Goal: Transaction & Acquisition: Register for event/course

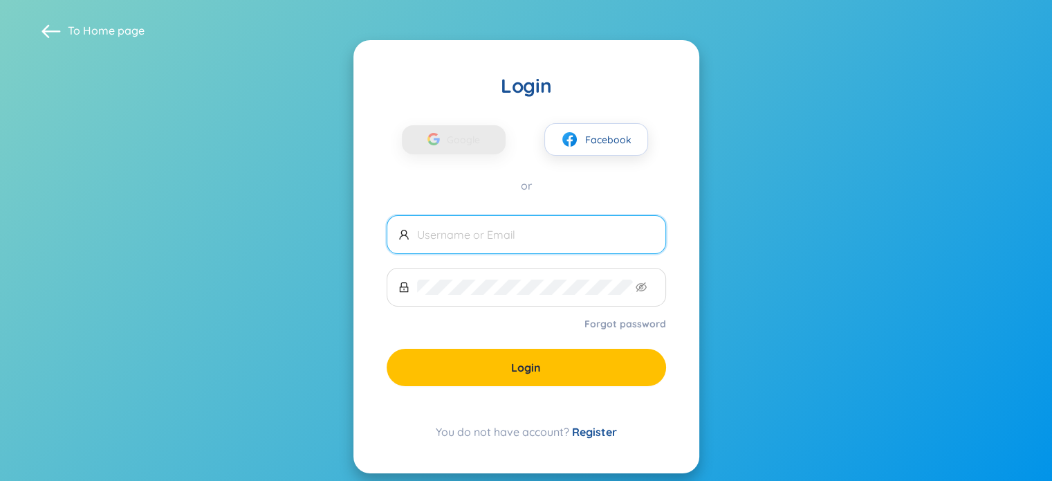
click at [486, 244] on span at bounding box center [527, 234] width 280 height 39
click at [585, 434] on link "Register" at bounding box center [594, 432] width 45 height 14
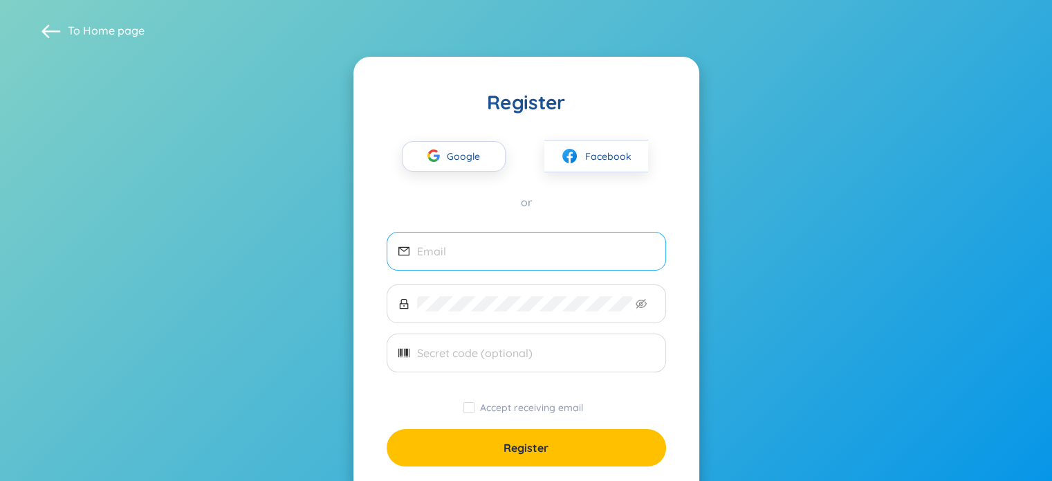
click at [481, 264] on span at bounding box center [527, 251] width 280 height 39
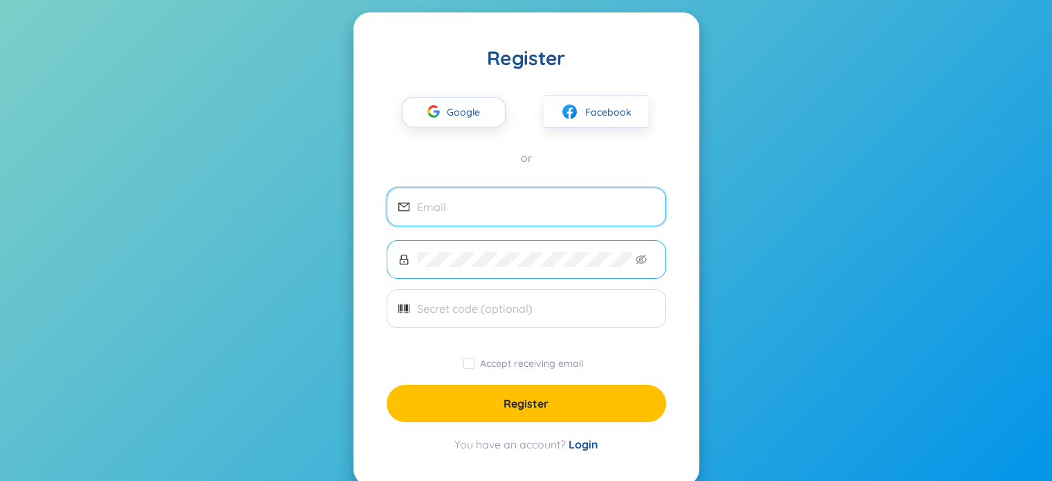
scroll to position [69, 0]
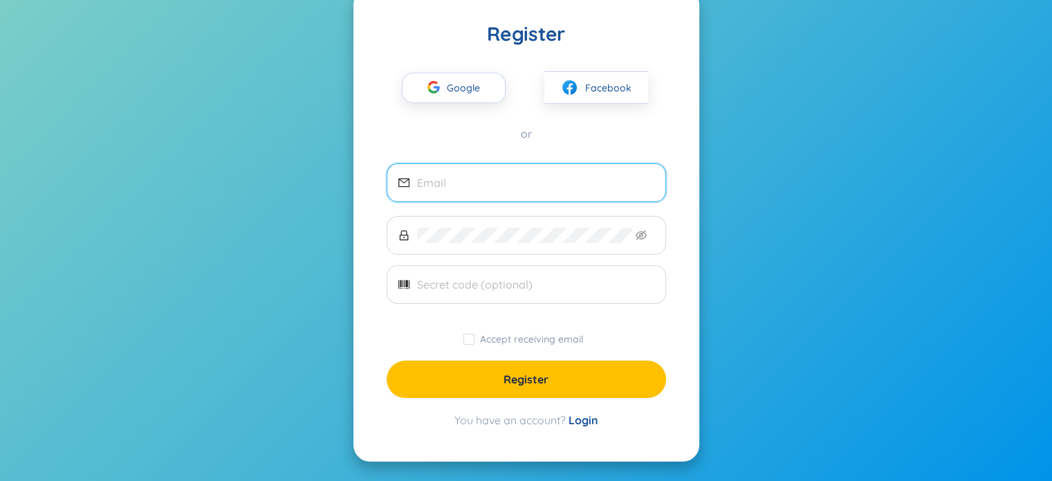
drag, startPoint x: 561, startPoint y: 383, endPoint x: 535, endPoint y: 385, distance: 26.4
click at [553, 387] on button "Register" at bounding box center [527, 379] width 280 height 37
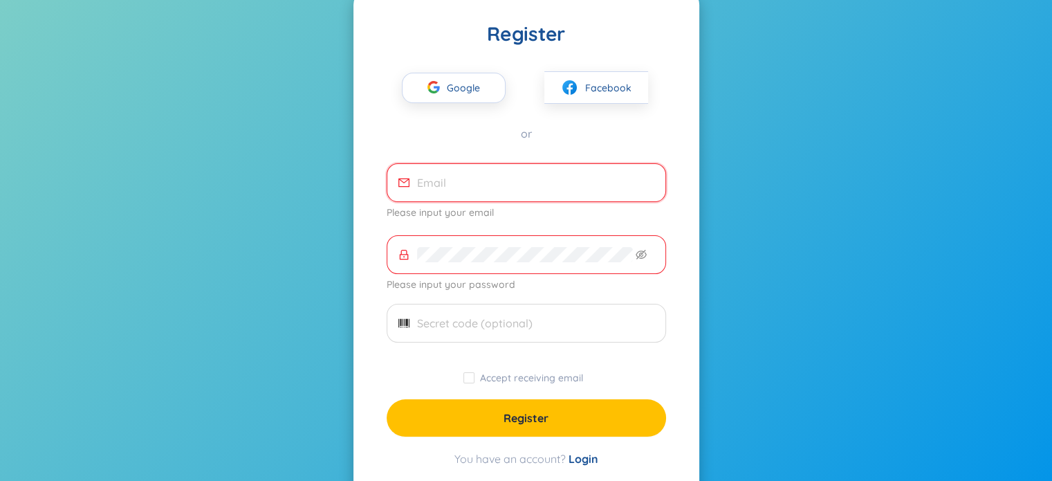
click at [459, 181] on input "email" at bounding box center [535, 182] width 237 height 15
type input "[EMAIL_ADDRESS][DOMAIN_NAME]"
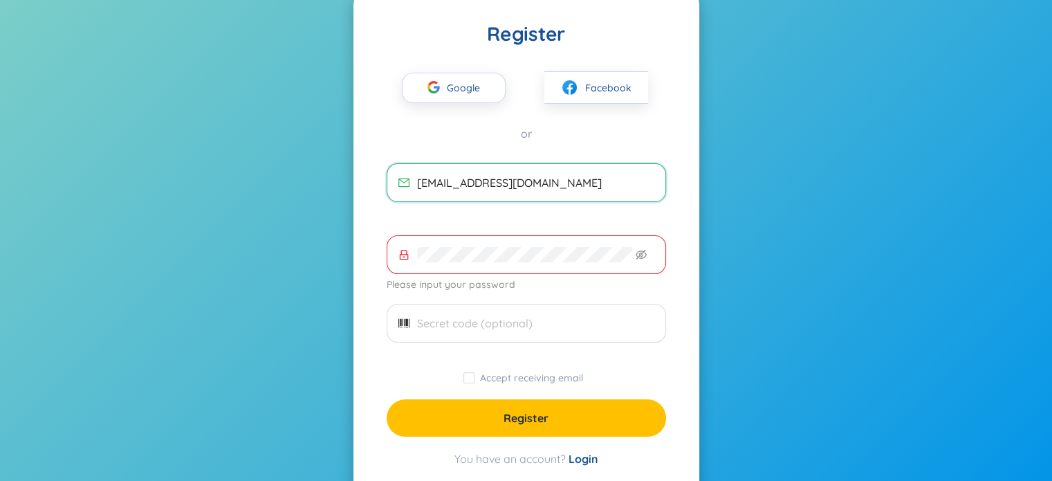
click at [459, 264] on div "Please input your password" at bounding box center [527, 264] width 280 height 58
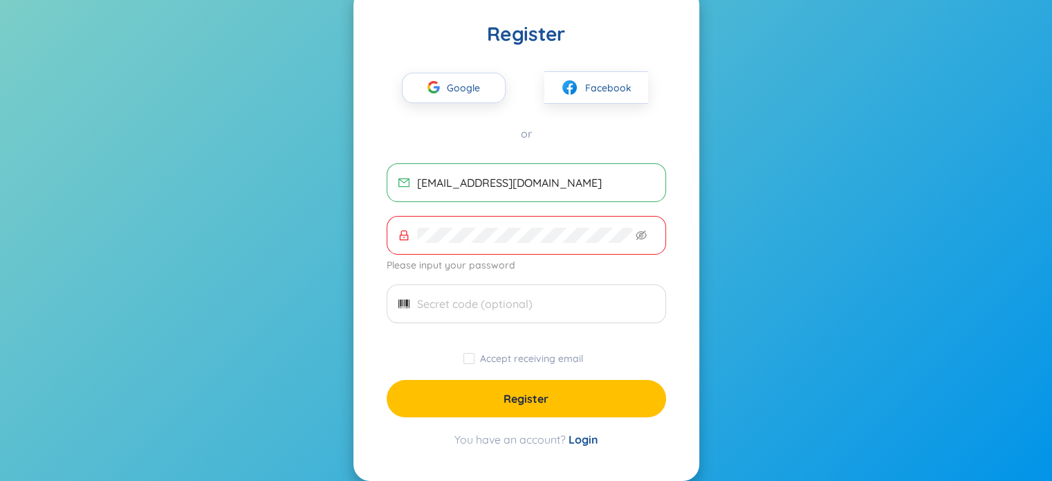
click at [461, 253] on span at bounding box center [527, 235] width 280 height 39
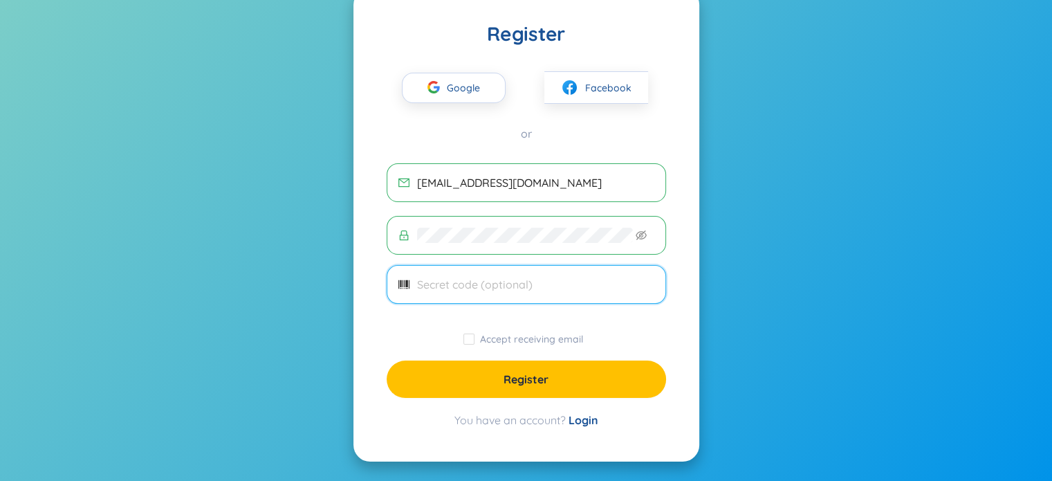
click at [469, 277] on input "text" at bounding box center [535, 284] width 237 height 15
click at [404, 284] on icon "barcode" at bounding box center [404, 284] width 11 height 11
click at [475, 340] on span "Accept receiving email" at bounding box center [532, 339] width 114 height 12
click at [475, 340] on input "Accept receiving email" at bounding box center [469, 339] width 11 height 11
checkbox input "true"
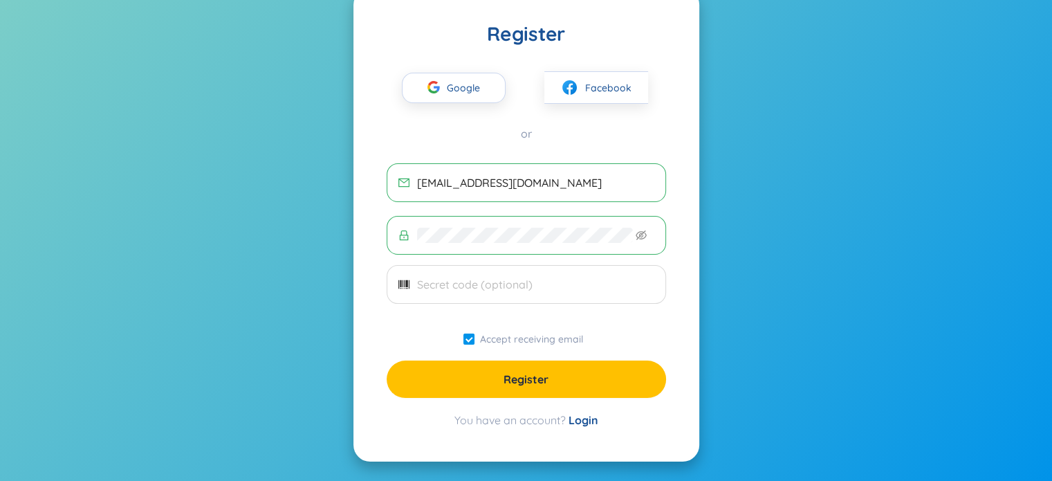
drag, startPoint x: 548, startPoint y: 383, endPoint x: 523, endPoint y: 384, distance: 24.9
click at [547, 383] on span "Register" at bounding box center [526, 379] width 45 height 15
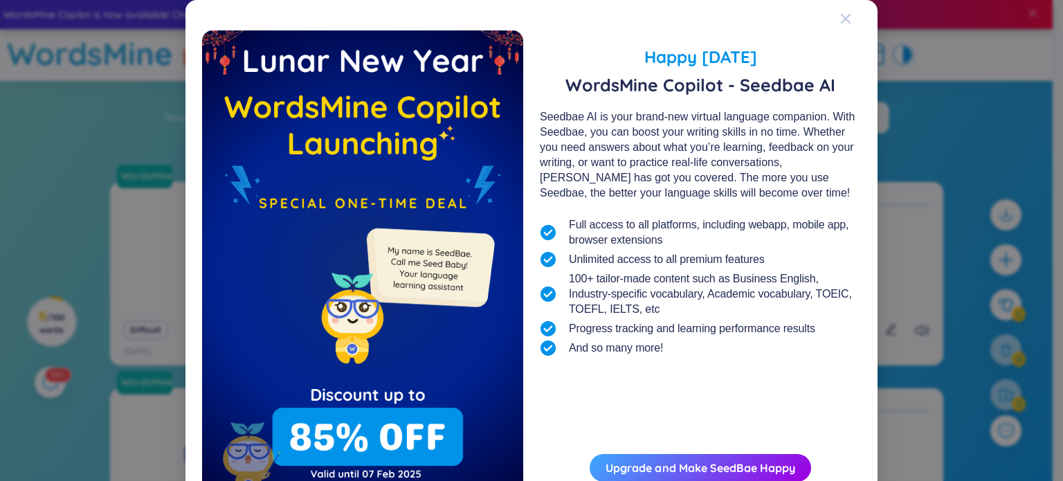
click at [840, 18] on icon "Close" at bounding box center [845, 18] width 11 height 11
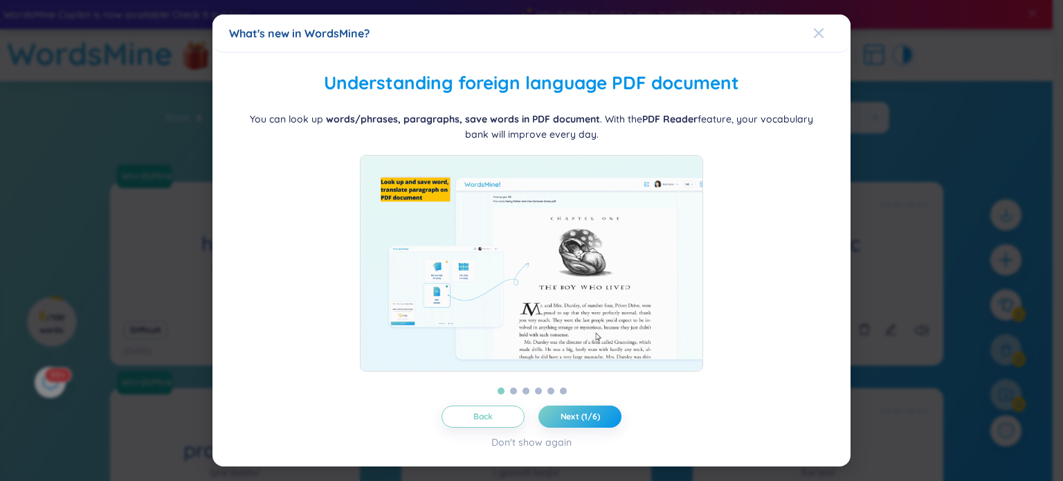
click at [820, 30] on icon "Close" at bounding box center [819, 33] width 10 height 10
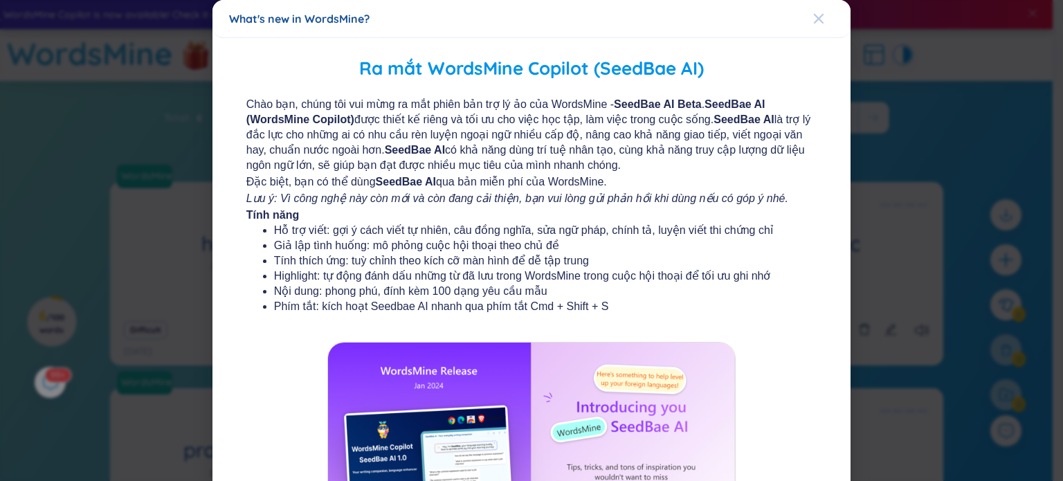
click at [813, 12] on div "Close" at bounding box center [818, 18] width 11 height 37
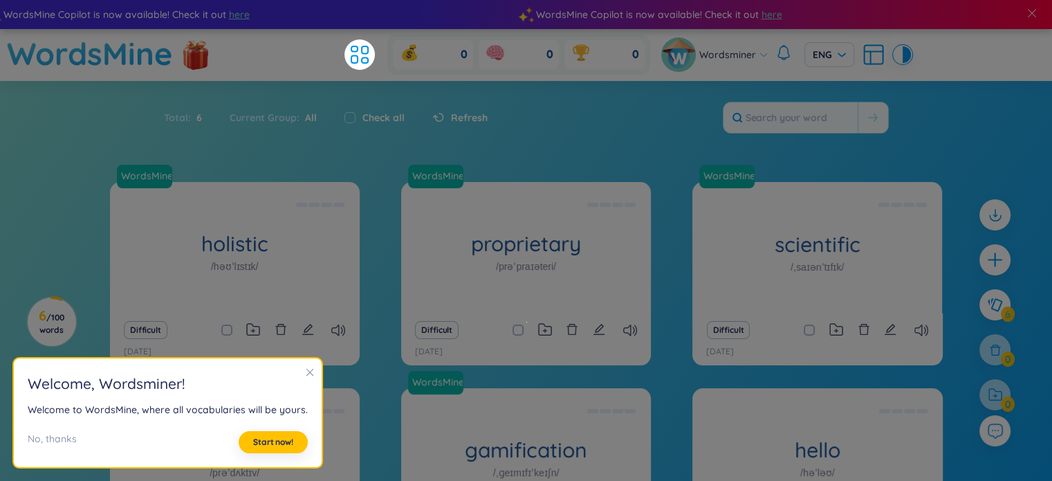
click at [71, 155] on section "Sort Alphabet Ascending Alphabet Descending Time-based Ascending Time-based Des…" at bounding box center [526, 349] width 1052 height 536
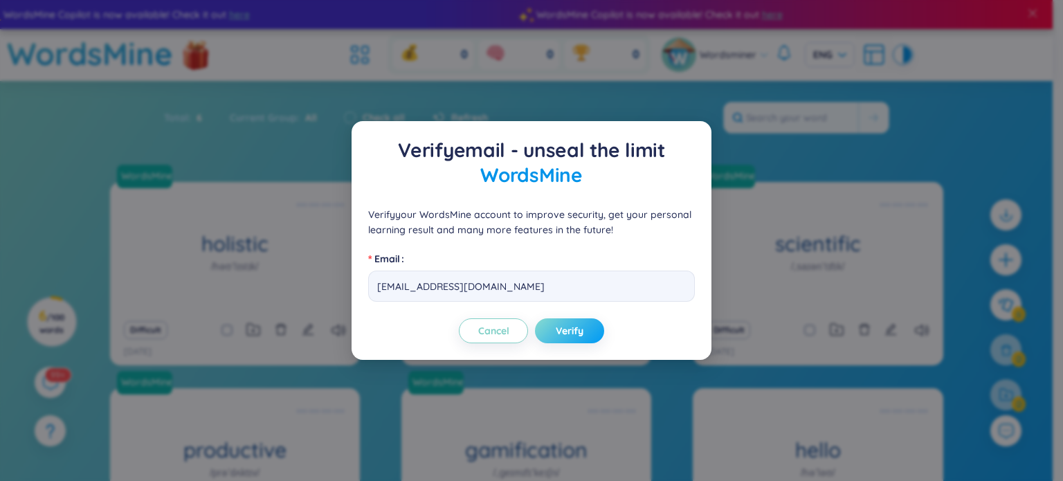
click at [574, 335] on span "Verify" at bounding box center [570, 331] width 28 height 14
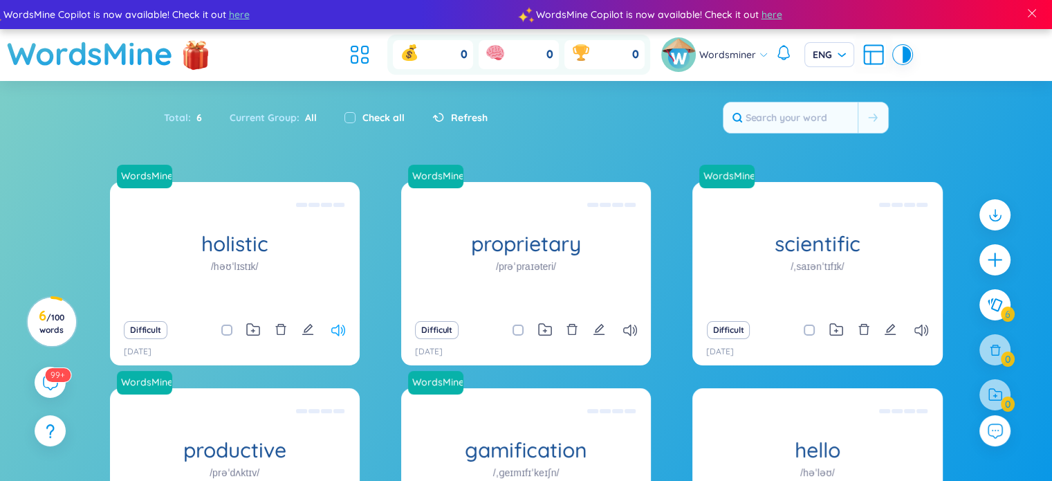
click at [338, 329] on icon at bounding box center [338, 331] width 14 height 12
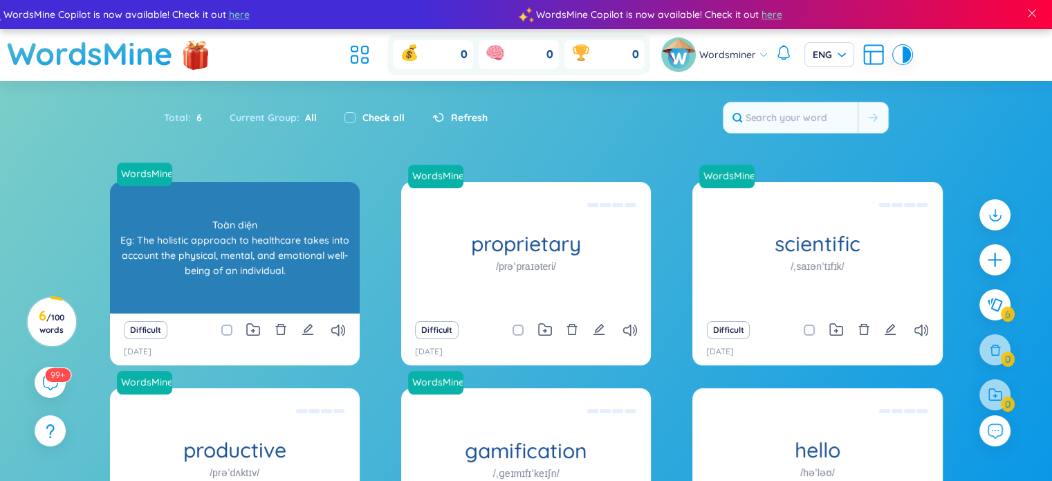
click at [221, 211] on div "WordsMine holistic /həʊˈlɪstɪk/ [PERSON_NAME] Eg: The holistic approach to heal…" at bounding box center [235, 247] width 250 height 131
click at [271, 258] on div "WordsMine holistic /həʊˈlɪstɪk/ [PERSON_NAME] Eg: The holistic approach to heal…" at bounding box center [235, 247] width 250 height 131
click at [268, 260] on div "Toàn diện Eg: The holistic approach to healthcare takes into account the physic…" at bounding box center [235, 247] width 236 height 125
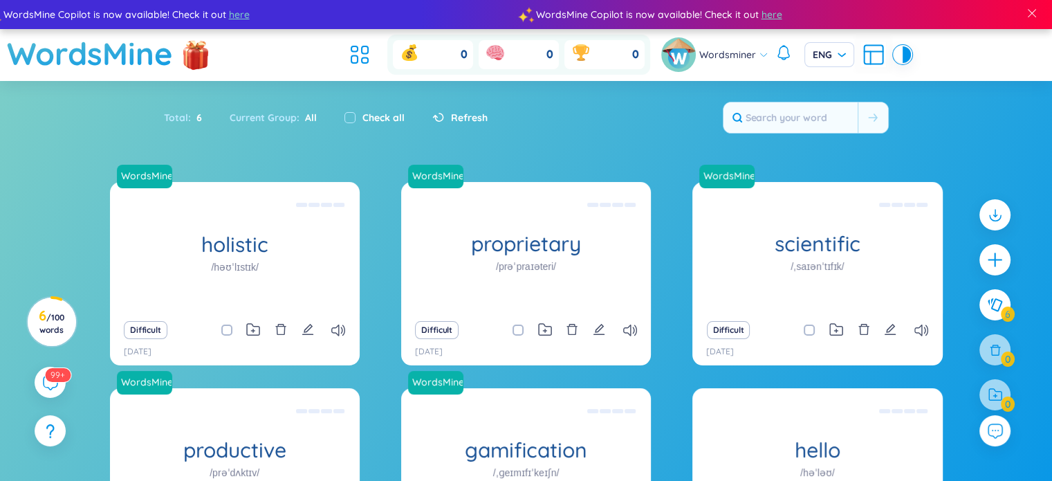
drag, startPoint x: 331, startPoint y: 326, endPoint x: 304, endPoint y: 330, distance: 26.6
click at [329, 325] on div "Difficult" at bounding box center [235, 329] width 236 height 19
click at [304, 330] on icon "edit" at bounding box center [307, 329] width 11 height 11
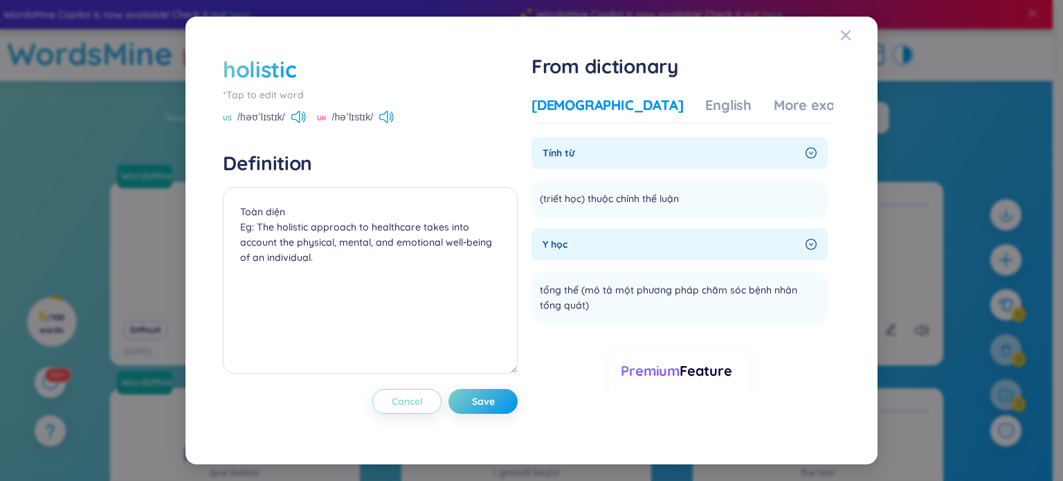
click at [404, 409] on button "Cancel" at bounding box center [406, 401] width 69 height 25
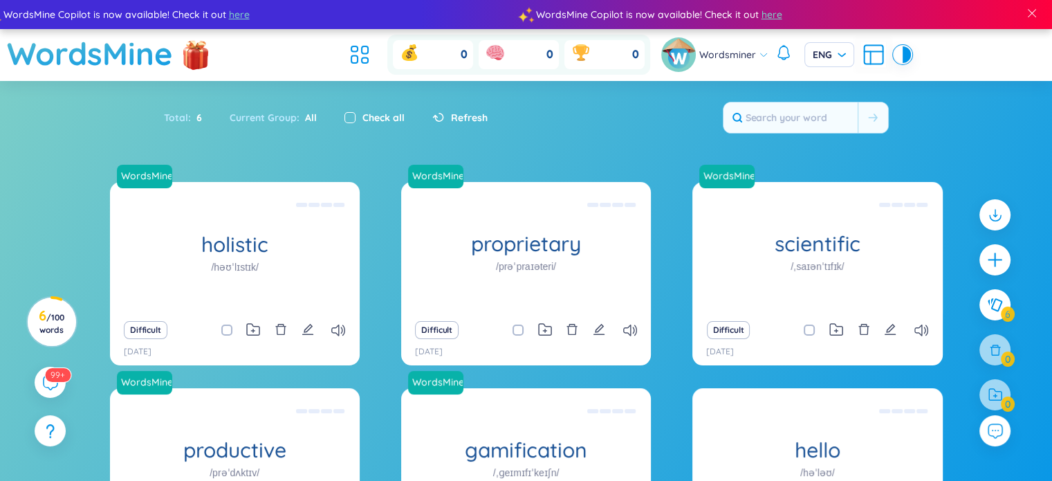
click at [349, 120] on input "checkbox" at bounding box center [350, 117] width 11 height 11
checkbox input "true"
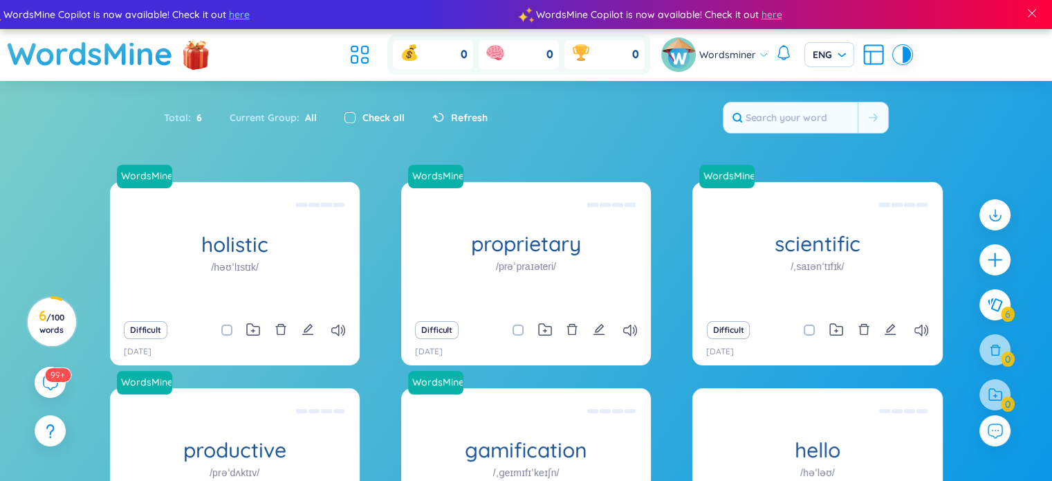
checkbox input "true"
click at [188, 118] on div "Total : 6" at bounding box center [190, 117] width 52 height 29
click at [269, 127] on div "Current Group : All" at bounding box center [273, 117] width 115 height 29
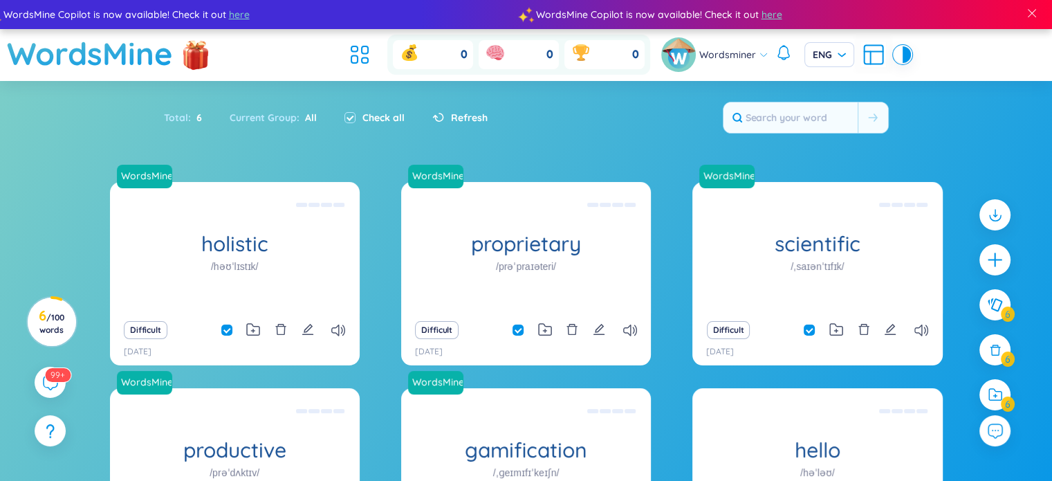
click at [291, 122] on div "Current Group : All" at bounding box center [273, 117] width 115 height 29
click at [676, 113] on div "Total : 6 Current Group : All Check all Refresh" at bounding box center [527, 125] width 864 height 60
click at [839, 53] on span "ENG" at bounding box center [829, 55] width 33 height 14
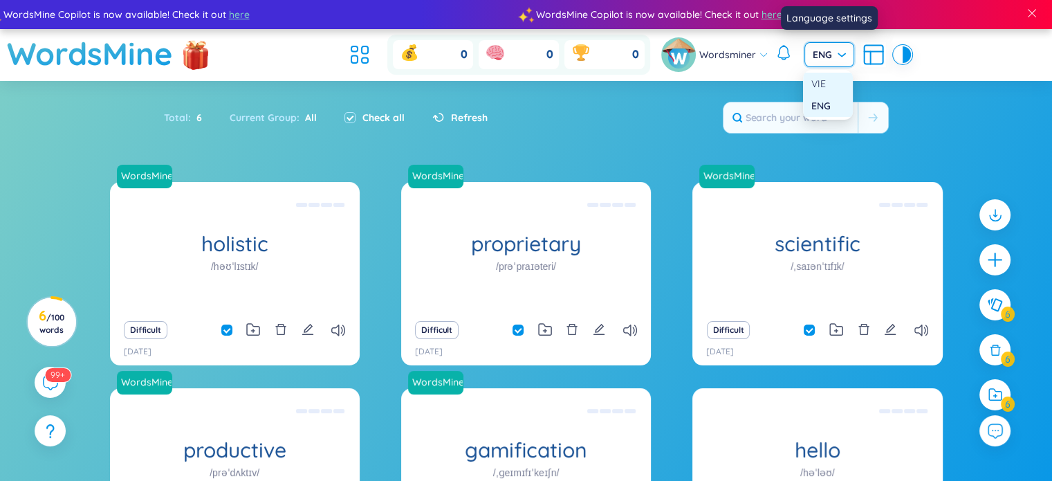
click at [841, 84] on div "VIE" at bounding box center [828, 83] width 33 height 15
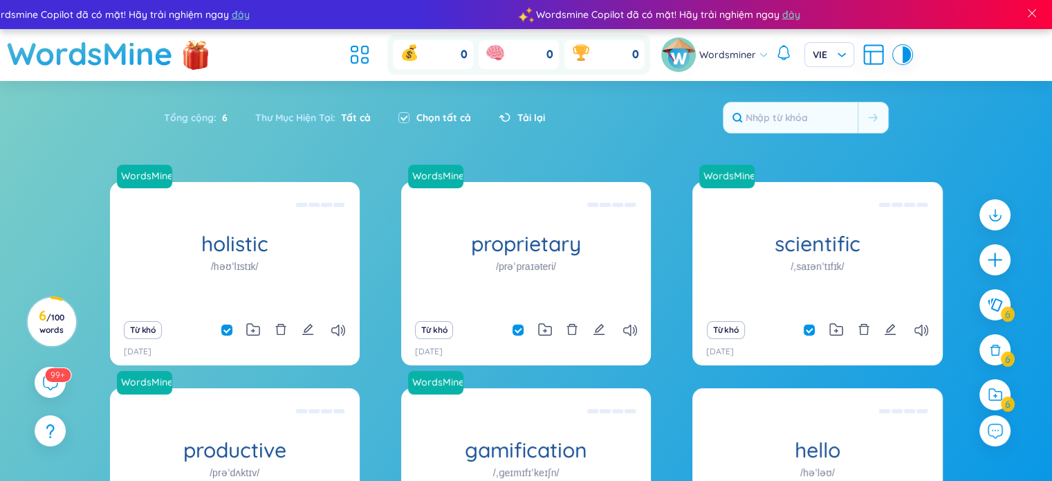
click at [622, 329] on div "Từ khó" at bounding box center [526, 329] width 236 height 19
click at [626, 331] on icon at bounding box center [630, 331] width 14 height 12
